Goal: Transaction & Acquisition: Purchase product/service

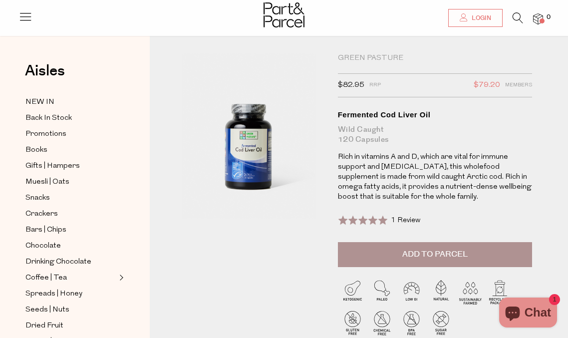
click at [518, 14] on icon at bounding box center [518, 17] width 10 height 11
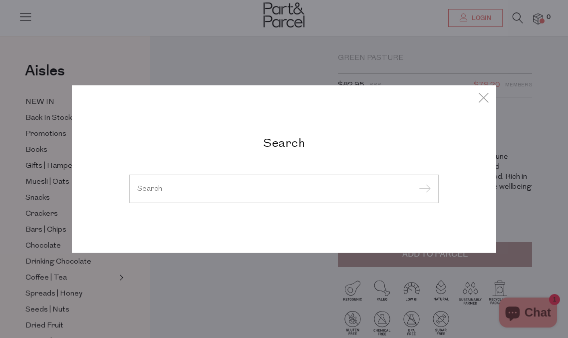
click at [208, 183] on div at bounding box center [284, 188] width 310 height 29
click at [185, 193] on div at bounding box center [284, 188] width 310 height 29
click at [148, 190] on input "search" at bounding box center [284, 188] width 294 height 7
paste input "Chanca [PERSON_NAME]"
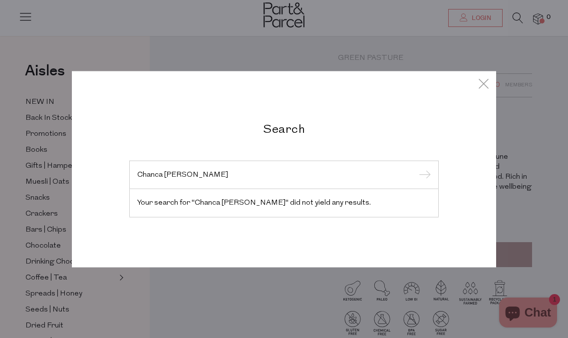
type input "Chanca [PERSON_NAME]"
click at [423, 175] on input "submit" at bounding box center [423, 175] width 15 height 15
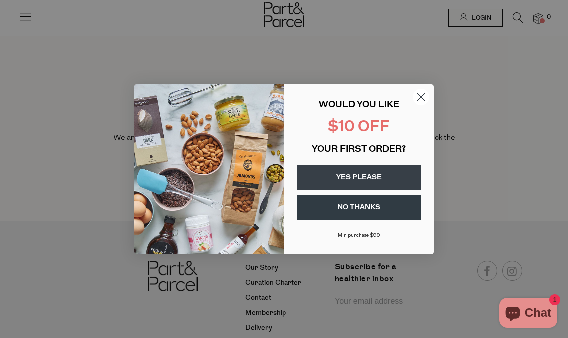
click at [362, 175] on button "YES PLEASE" at bounding box center [359, 177] width 124 height 25
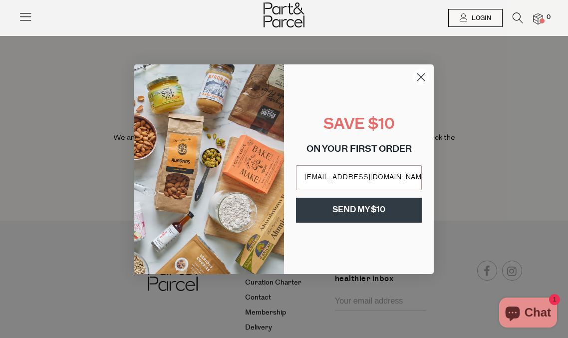
type input "bridgetwhite1111@gmail.com"
click at [352, 208] on button "SEND MY $10" at bounding box center [359, 210] width 126 height 25
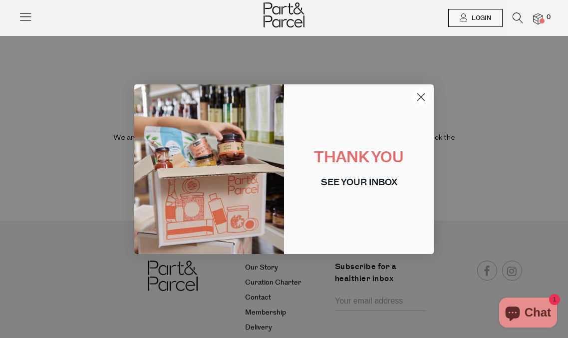
click at [420, 95] on circle "Close dialog" at bounding box center [421, 96] width 16 height 16
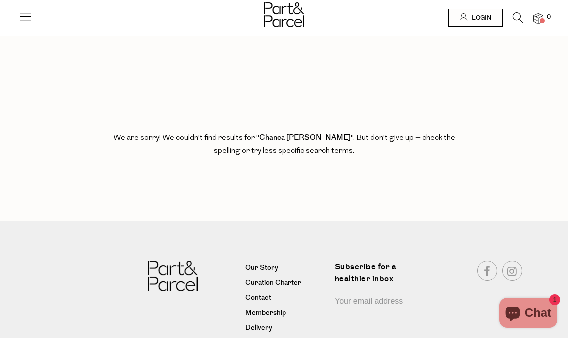
click at [517, 20] on icon at bounding box center [518, 17] width 10 height 11
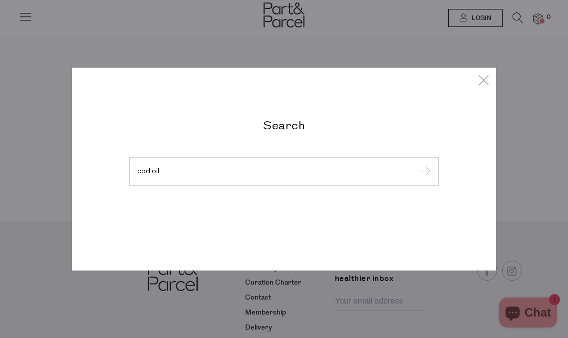
type input "cod oil"
click at [423, 172] on input "submit" at bounding box center [423, 171] width 15 height 15
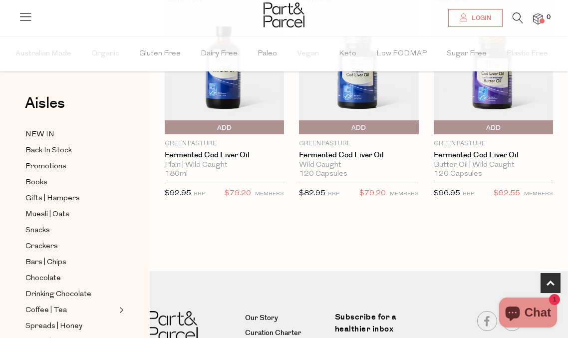
scroll to position [340, 0]
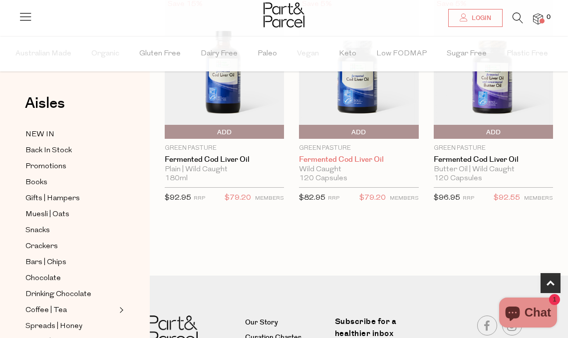
click at [349, 156] on link "Fermented Cod Liver Oil" at bounding box center [358, 159] width 119 height 9
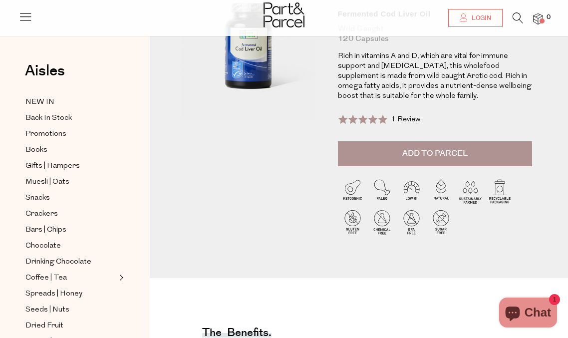
scroll to position [131, 0]
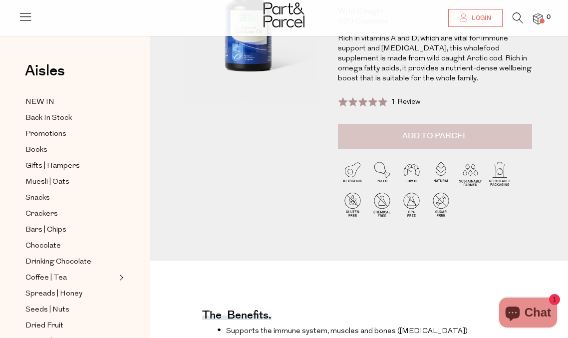
click at [380, 142] on button "Add to Parcel" at bounding box center [435, 136] width 194 height 25
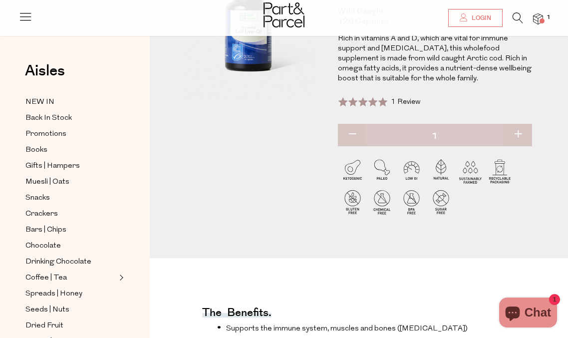
click at [536, 19] on img at bounding box center [538, 18] width 10 height 11
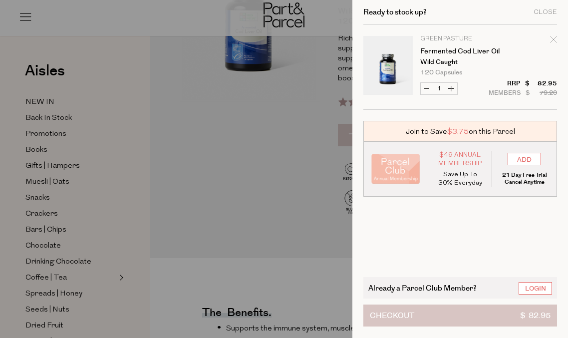
click at [475, 317] on button "Checkout $ 82.95" at bounding box center [460, 316] width 194 height 22
